Goal: Find specific page/section: Find specific page/section

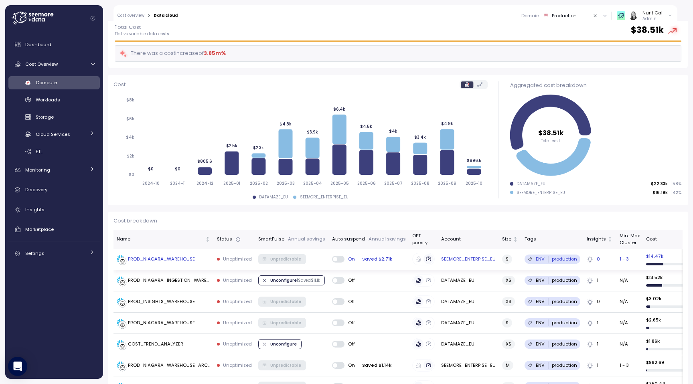
click at [173, 262] on div "PROD_NIAGARA_WAREHOUSE" at bounding box center [161, 259] width 67 height 7
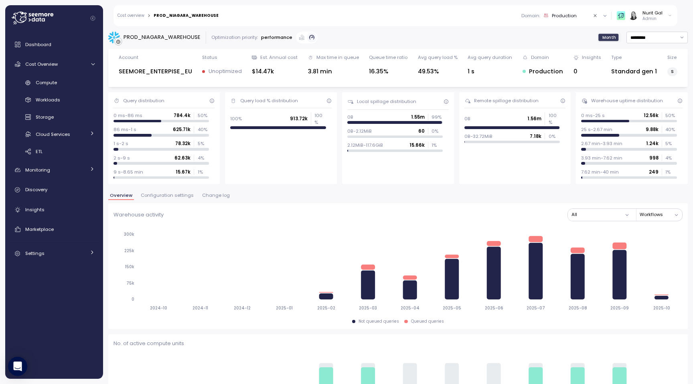
click at [189, 197] on span "Configuration settings" at bounding box center [167, 195] width 53 height 4
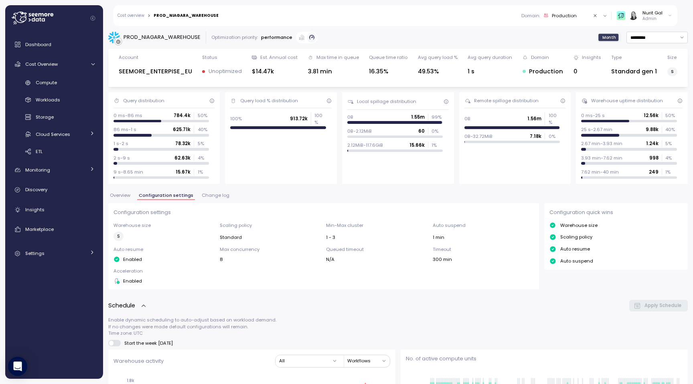
click at [119, 197] on span "Overview" at bounding box center [120, 195] width 20 height 4
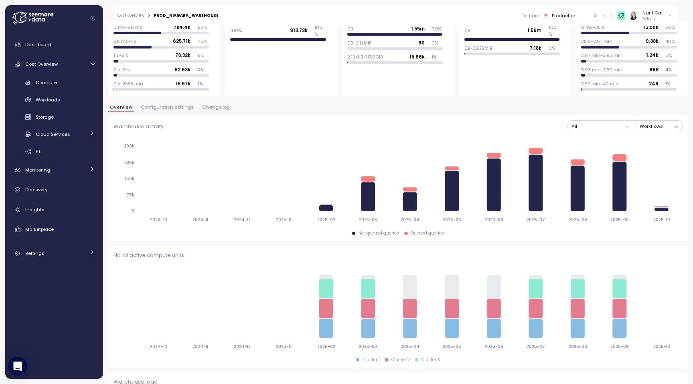
scroll to position [95, 0]
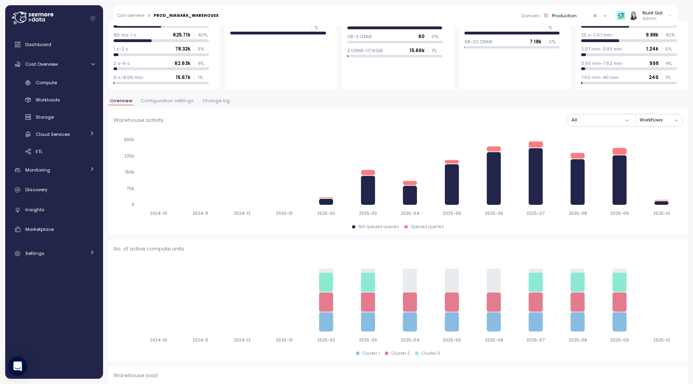
click at [170, 106] on div "Overview Configuration settings Change log" at bounding box center [398, 104] width 580 height 10
click at [171, 101] on span "Configuration settings" at bounding box center [167, 101] width 53 height 4
